Goal: Task Accomplishment & Management: Use online tool/utility

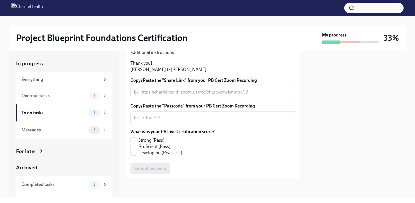
scroll to position [161, 0]
click at [73, 115] on div "To do tasks" at bounding box center [53, 113] width 65 height 6
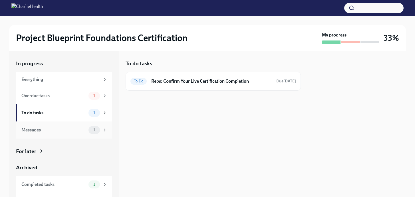
click at [77, 128] on div "Messages" at bounding box center [53, 130] width 65 height 6
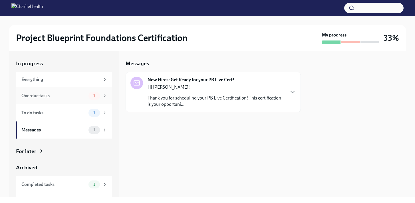
click at [87, 97] on div "Overdue tasks 1" at bounding box center [64, 96] width 86 height 8
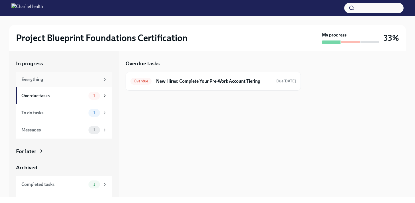
click at [58, 83] on div "Everything" at bounding box center [64, 79] width 96 height 15
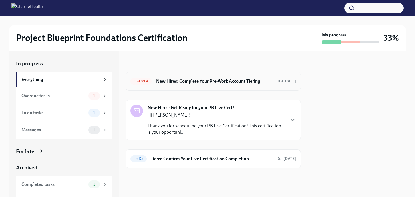
click at [212, 80] on h6 "New Hires: Complete Your Pre-Work Account Tiering" at bounding box center [214, 81] width 116 height 6
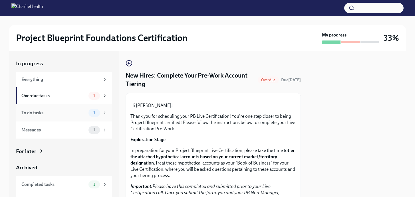
click at [48, 115] on div "To do tasks" at bounding box center [53, 113] width 65 height 6
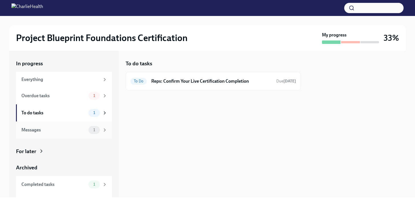
click at [50, 124] on div "Messages 1" at bounding box center [64, 130] width 96 height 17
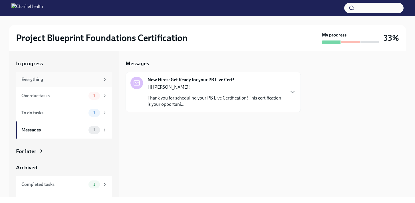
click at [60, 79] on div "Everything" at bounding box center [60, 80] width 79 height 6
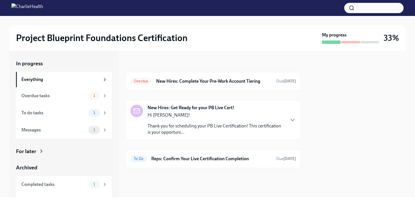
click at [179, 126] on p "Thank you for scheduling your PB Live Certification! This certification is your…" at bounding box center [216, 129] width 137 height 13
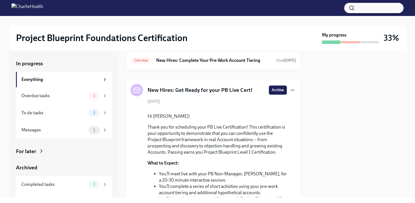
scroll to position [13, 0]
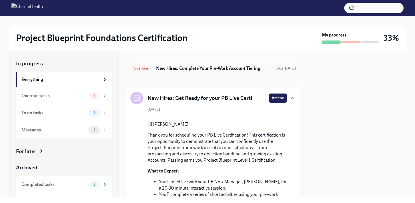
click at [180, 74] on div "Overdue New Hires: Complete Your Pre-Work Account Tiering Due [DATE]" at bounding box center [213, 68] width 175 height 19
click at [188, 67] on h6 "New Hires: Complete Your Pre-Work Account Tiering" at bounding box center [214, 68] width 116 height 6
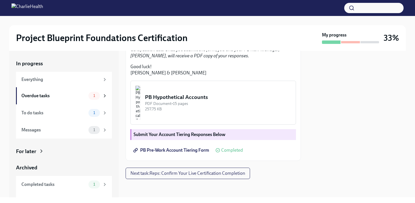
scroll to position [184, 0]
click at [179, 176] on button "Next task : Reps: Confirm Your Live Certification Completion" at bounding box center [188, 173] width 124 height 11
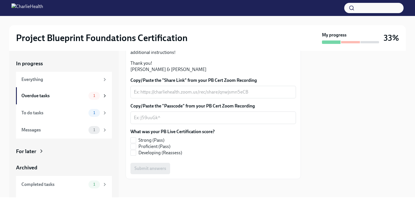
scroll to position [161, 0]
